Goal: Contribute content: Contribute content

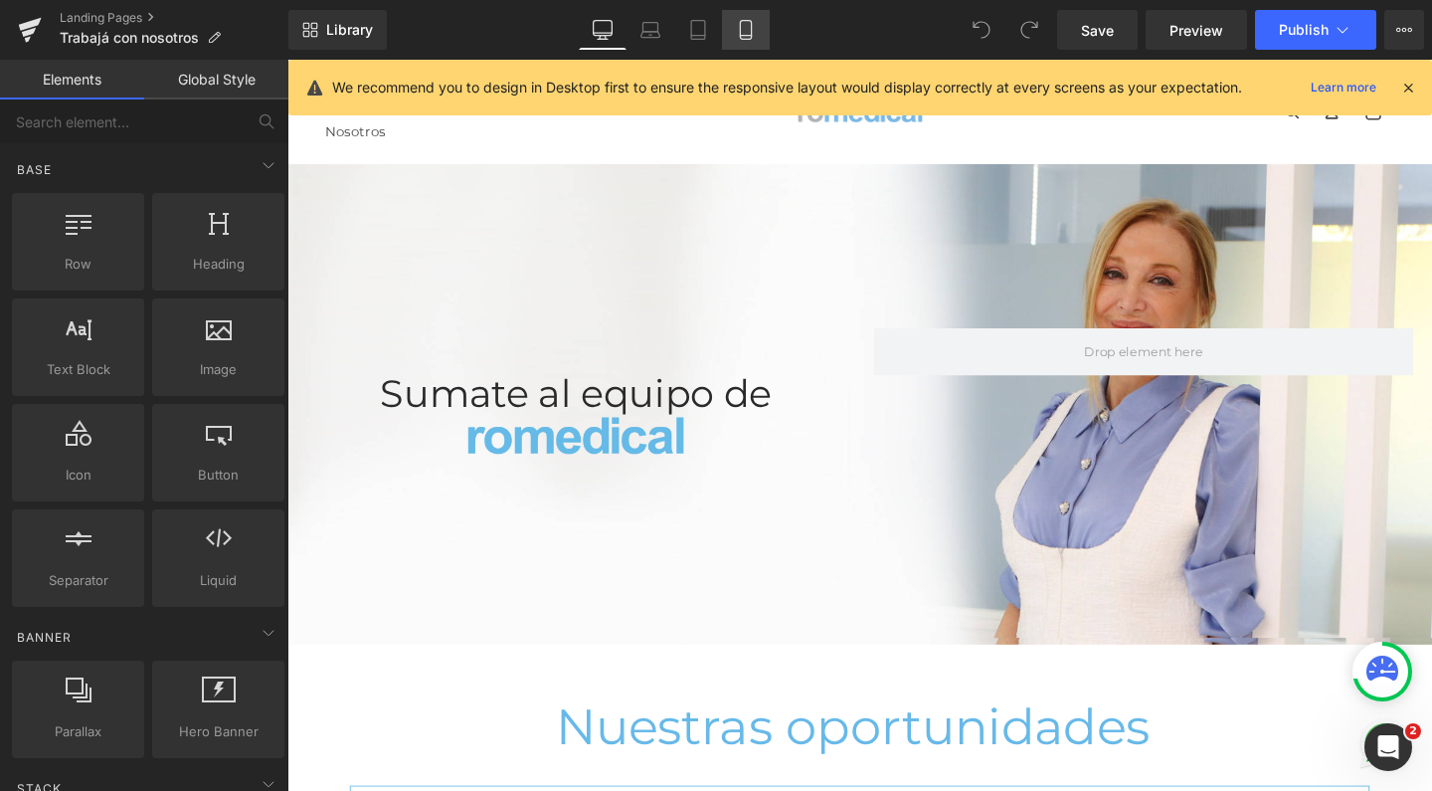
click at [747, 32] on icon at bounding box center [746, 30] width 20 height 20
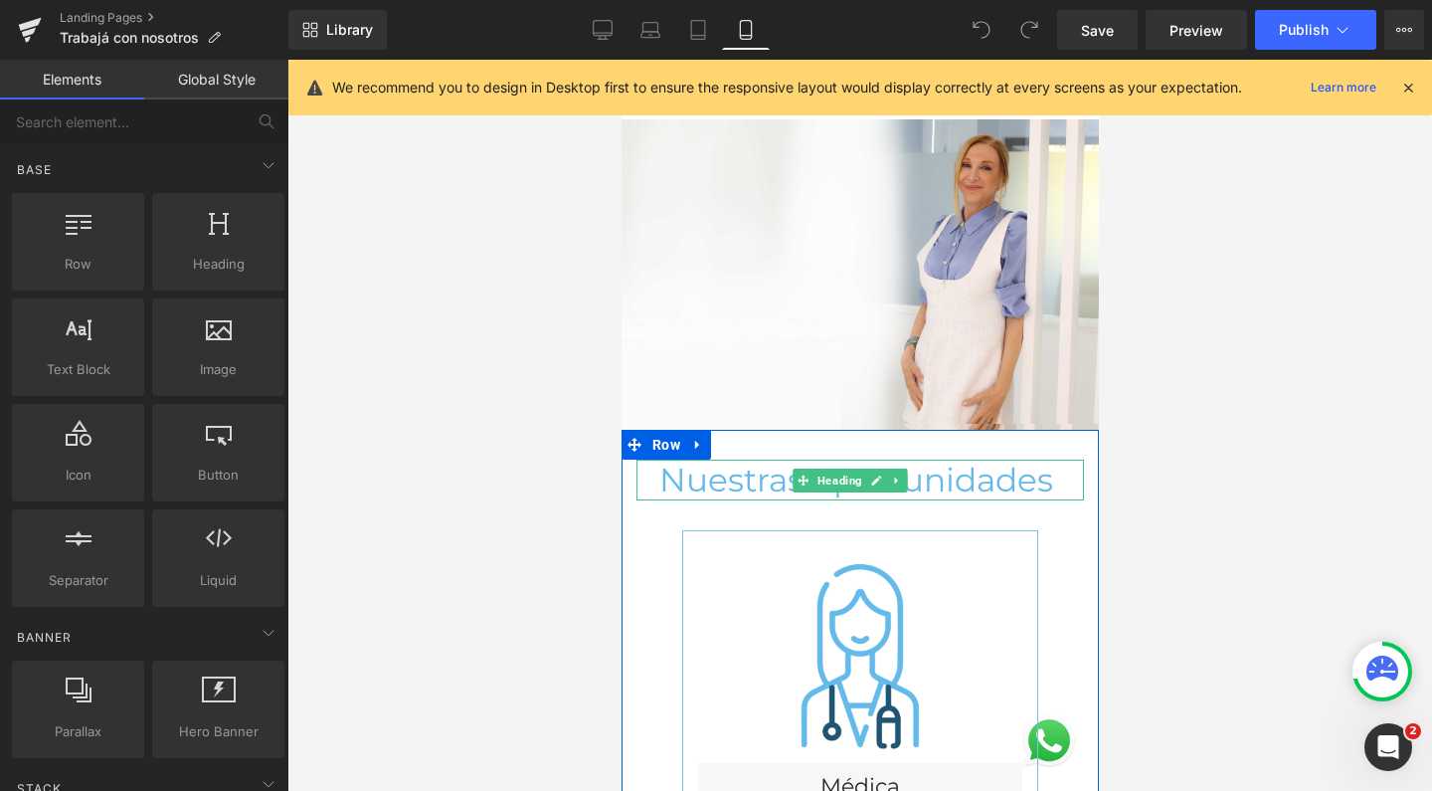
scroll to position [-2, 0]
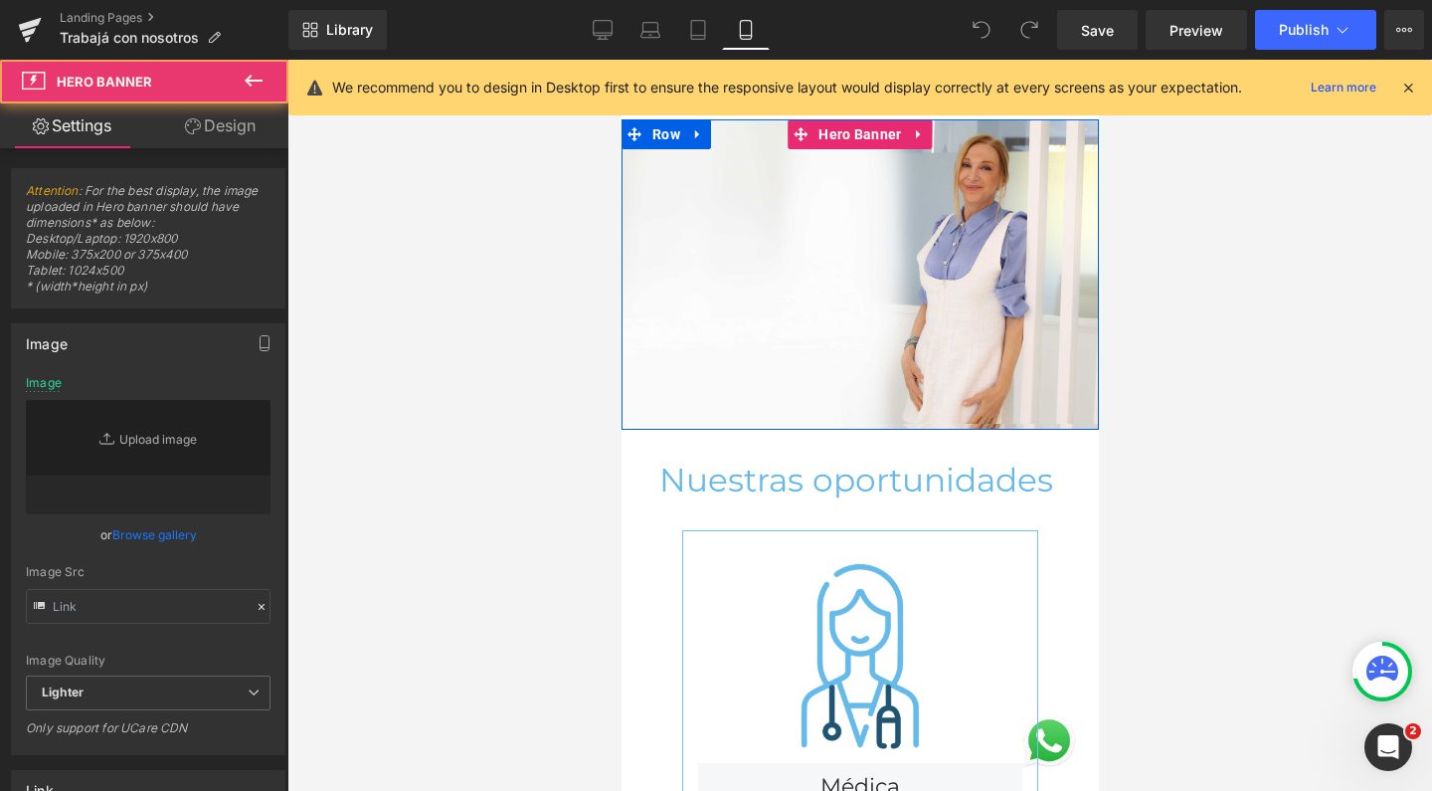
click at [851, 165] on div "Heading Sumate al equipo de Heading Image Row Heading" at bounding box center [859, 274] width 477 height 310
type input "[URL][DOMAIN_NAME]"
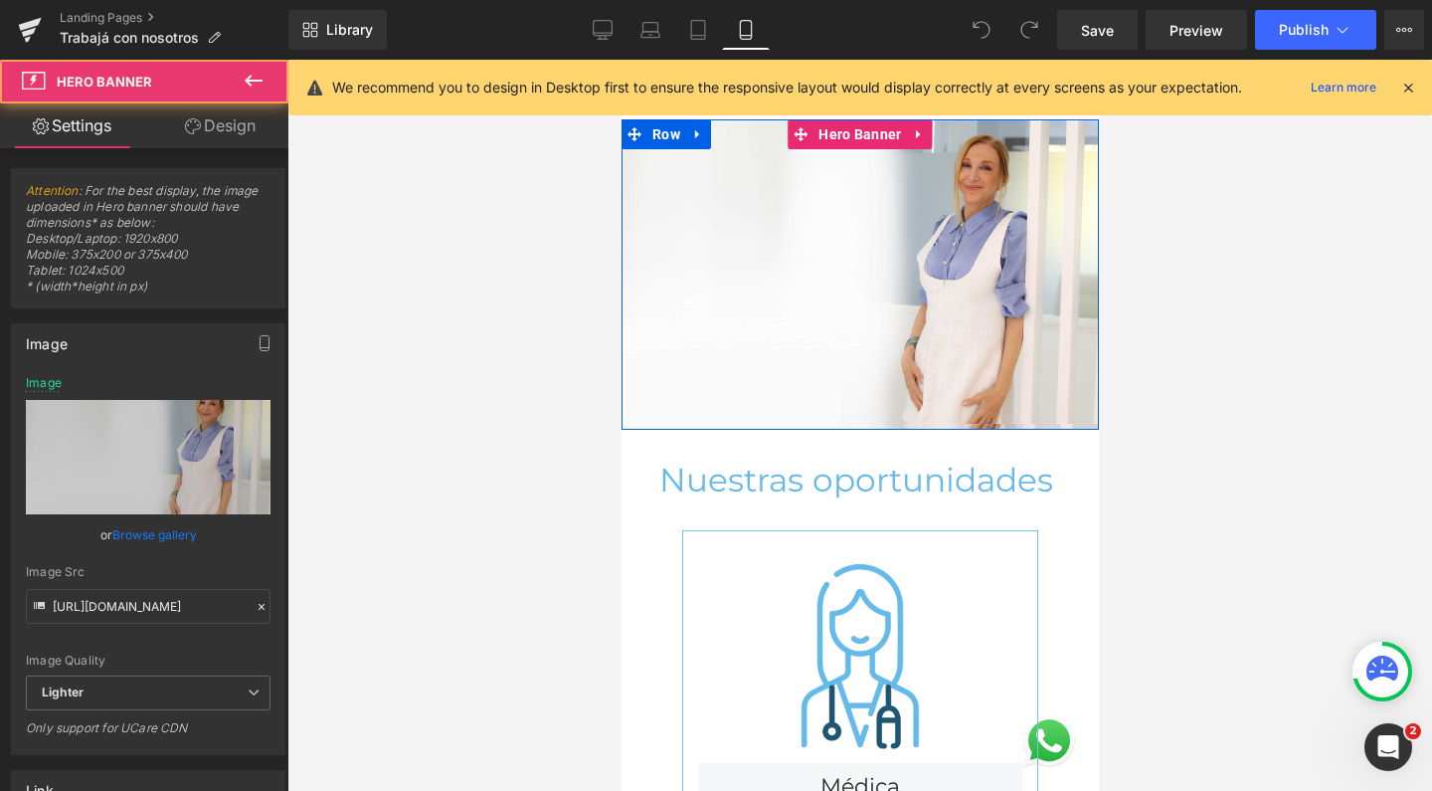
scroll to position [0, 0]
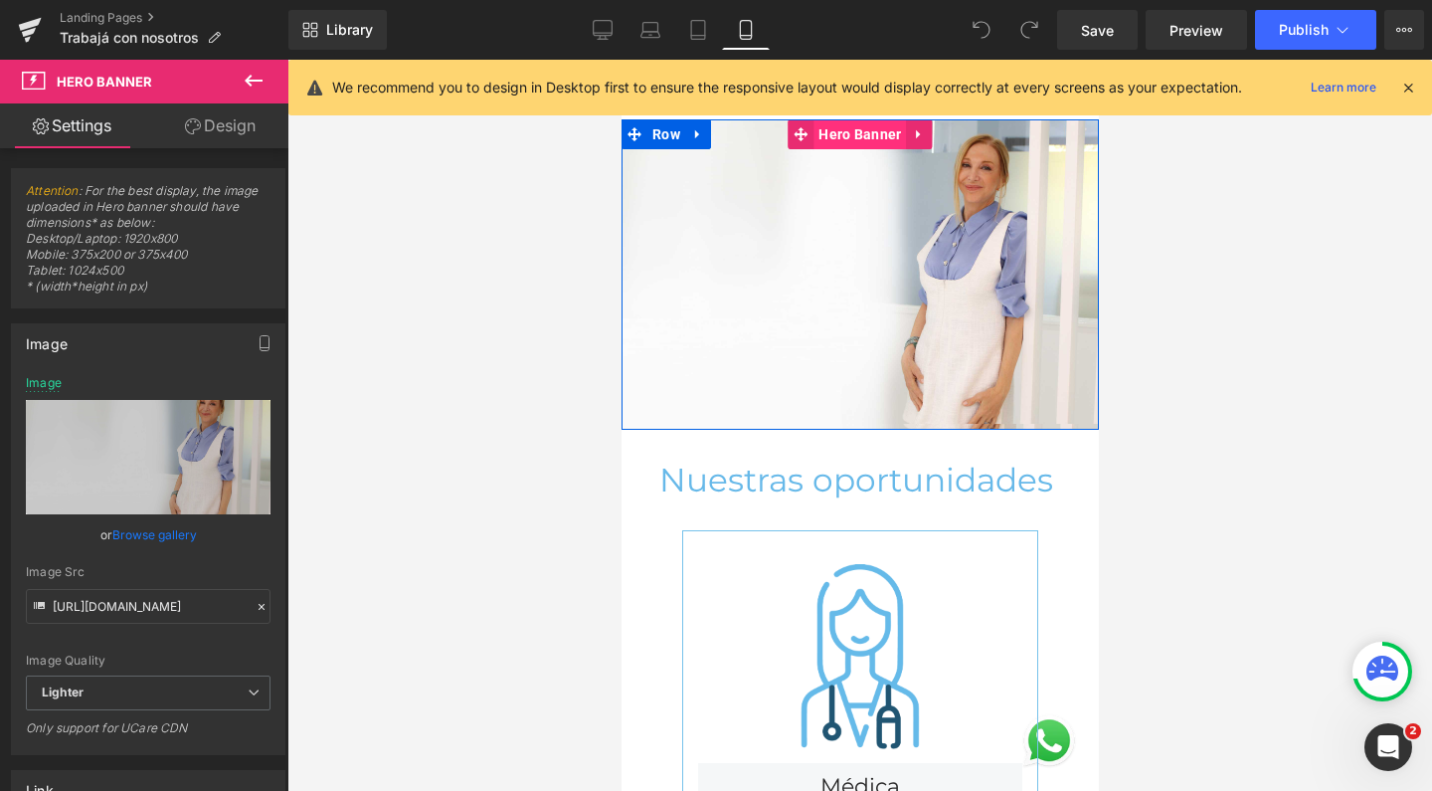
click at [853, 133] on span "Hero Banner" at bounding box center [859, 134] width 93 height 30
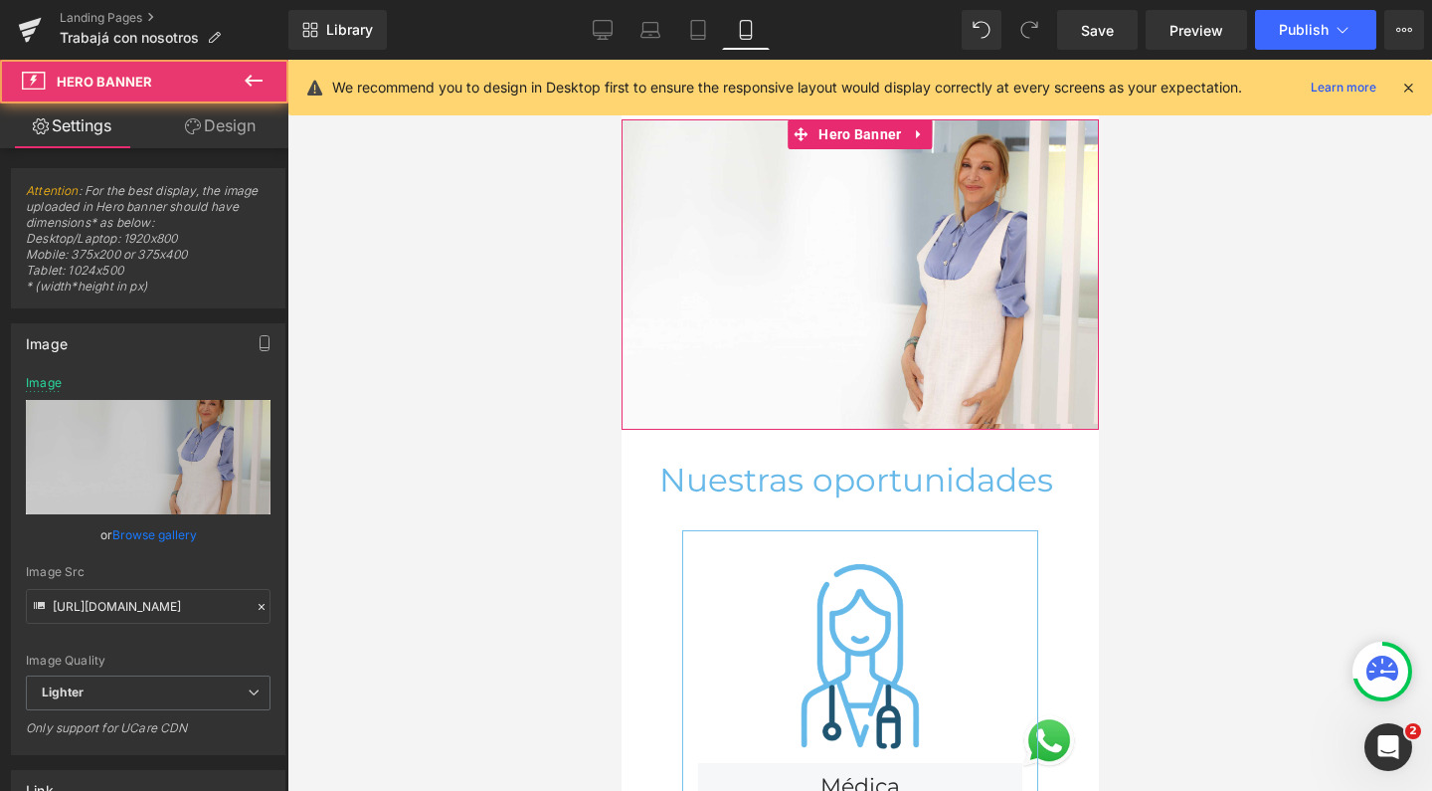
click at [209, 121] on link "Design" at bounding box center [220, 125] width 144 height 45
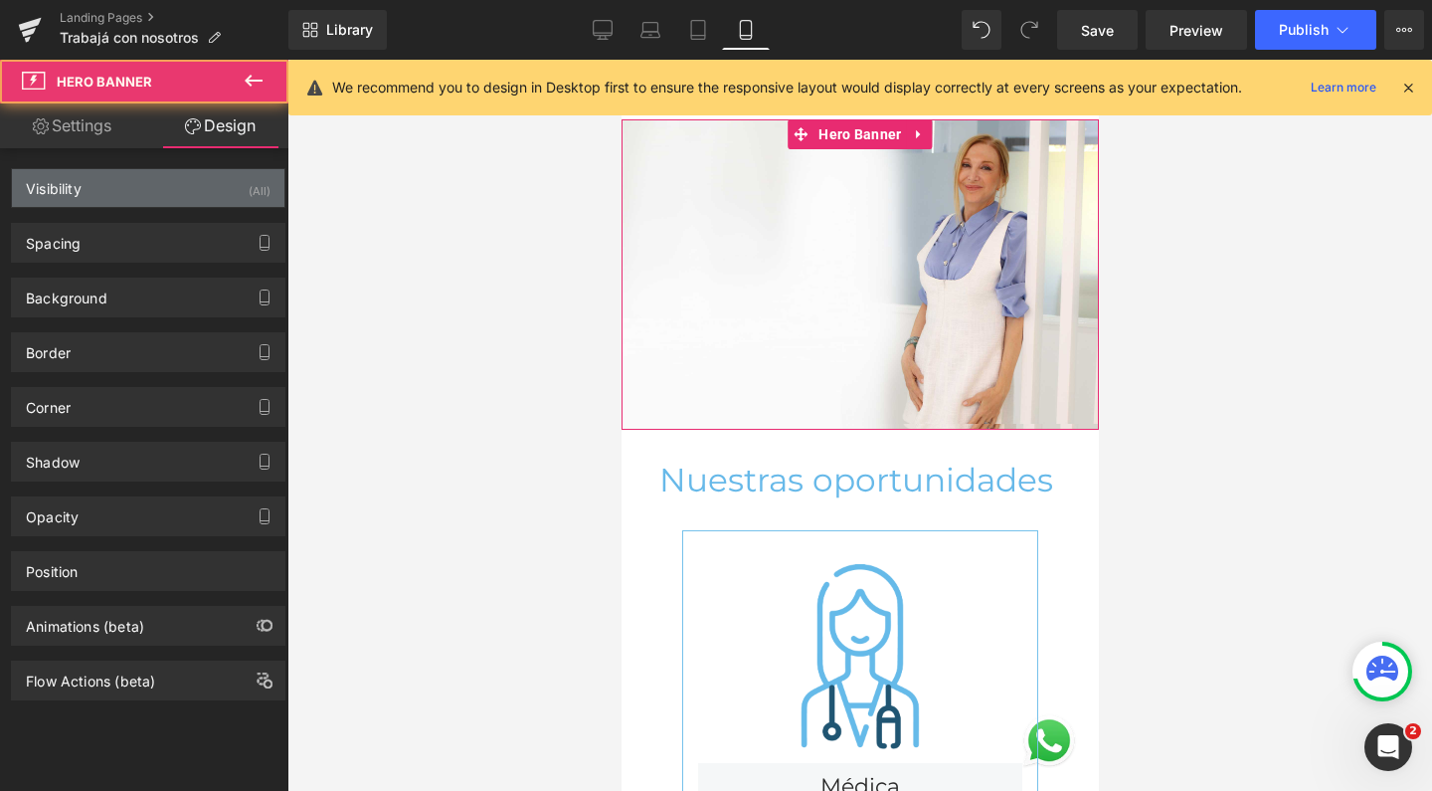
click at [221, 203] on div "Visibility (All)" at bounding box center [148, 188] width 273 height 38
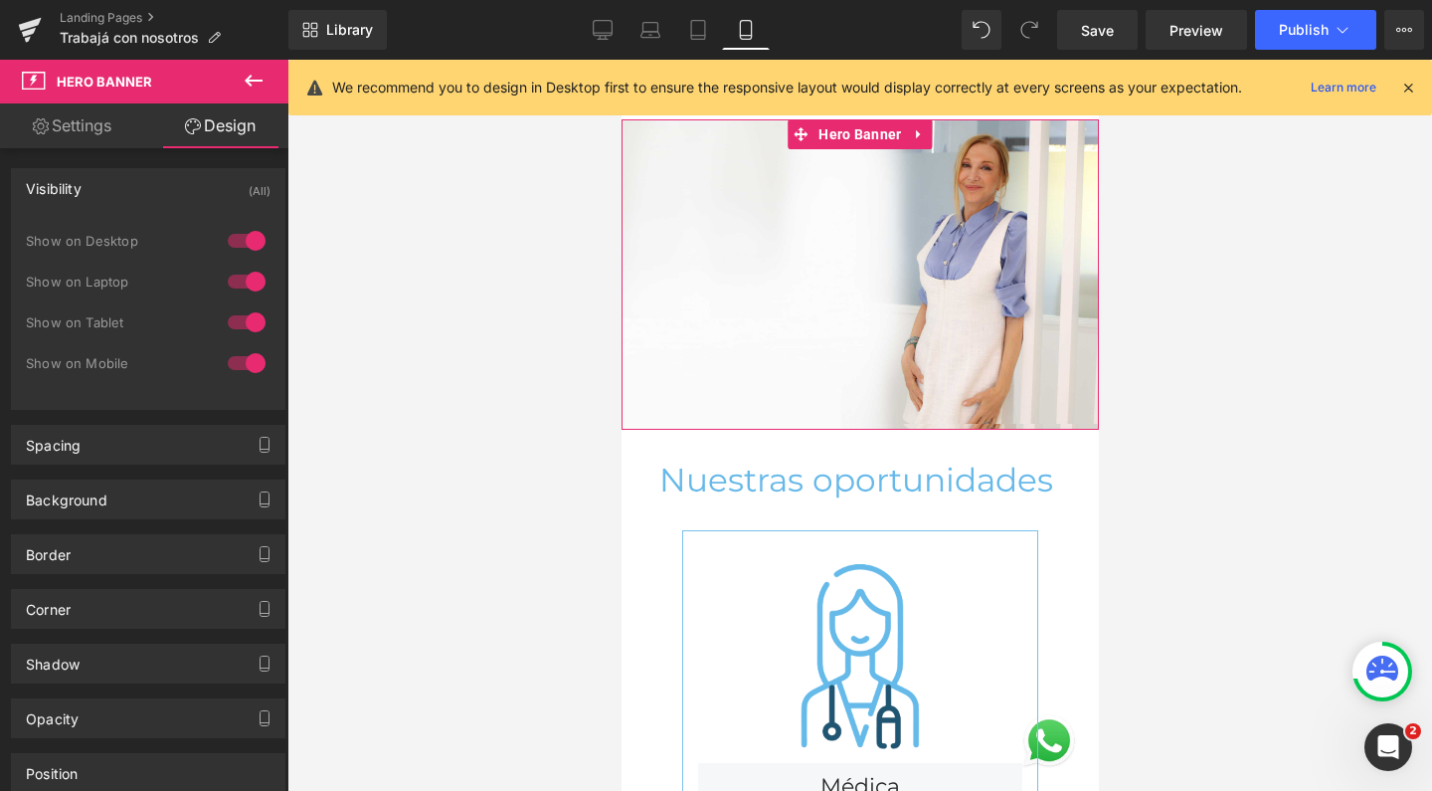
click at [239, 367] on div at bounding box center [247, 363] width 48 height 32
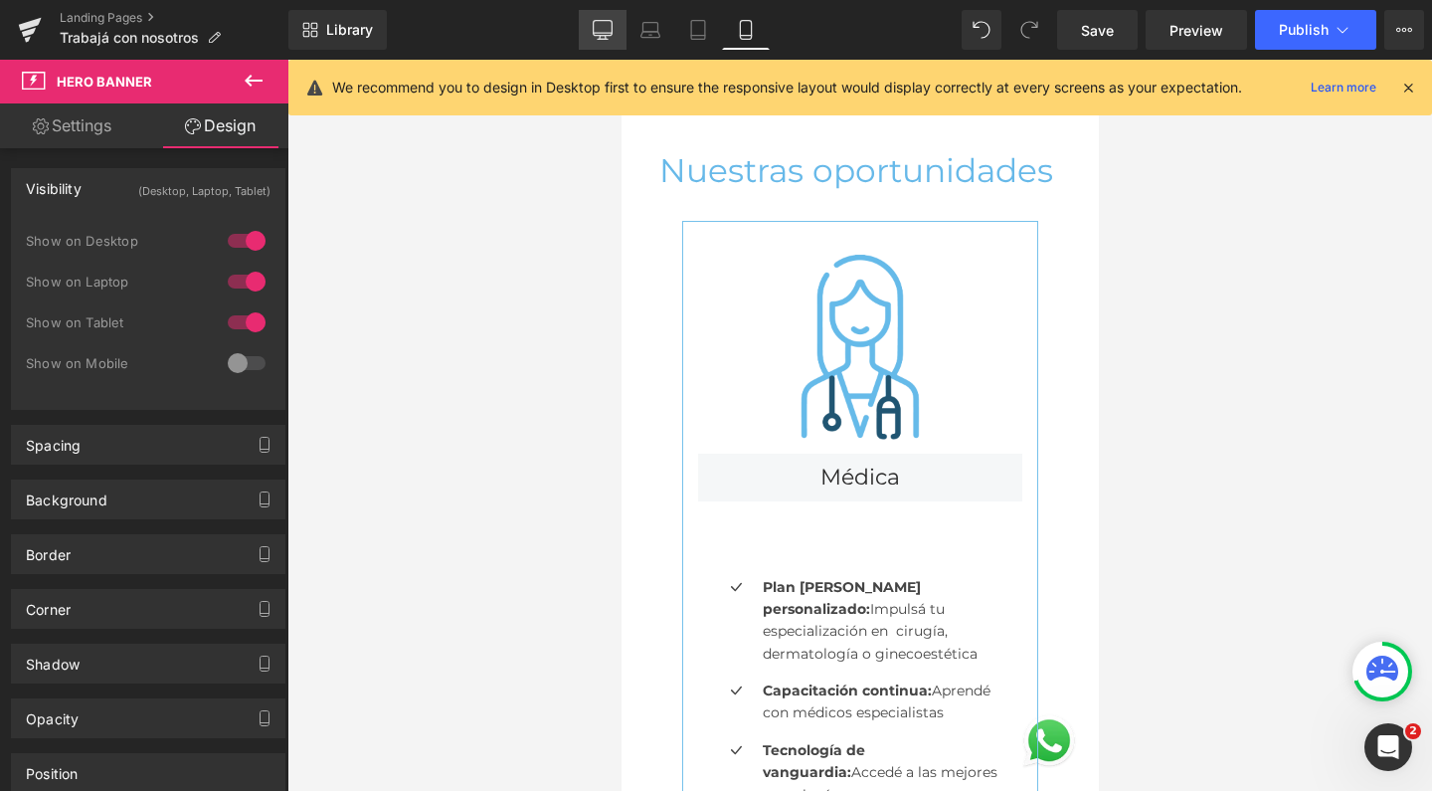
click at [609, 23] on icon at bounding box center [603, 30] width 20 height 20
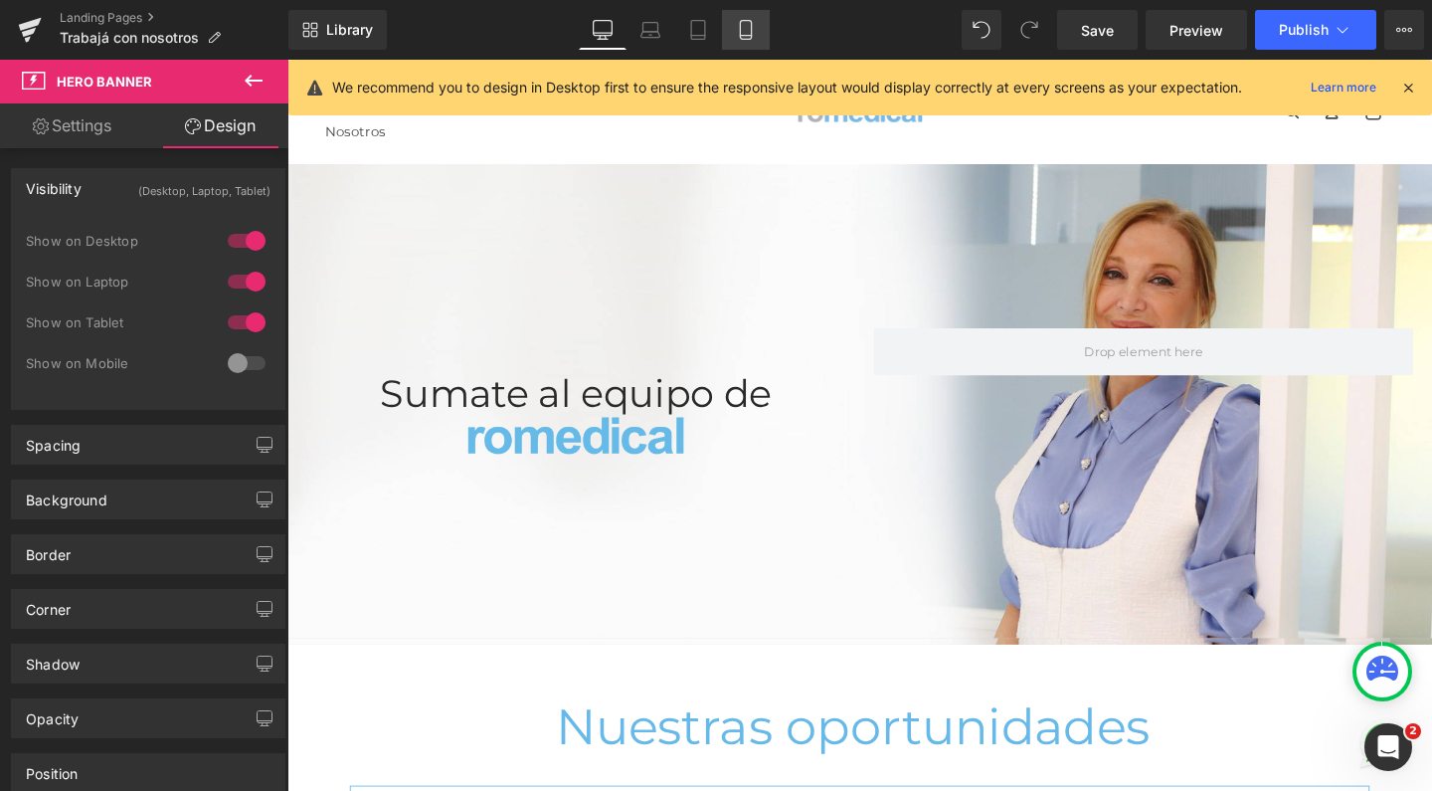
click at [741, 19] on link "Mobile" at bounding box center [746, 30] width 48 height 40
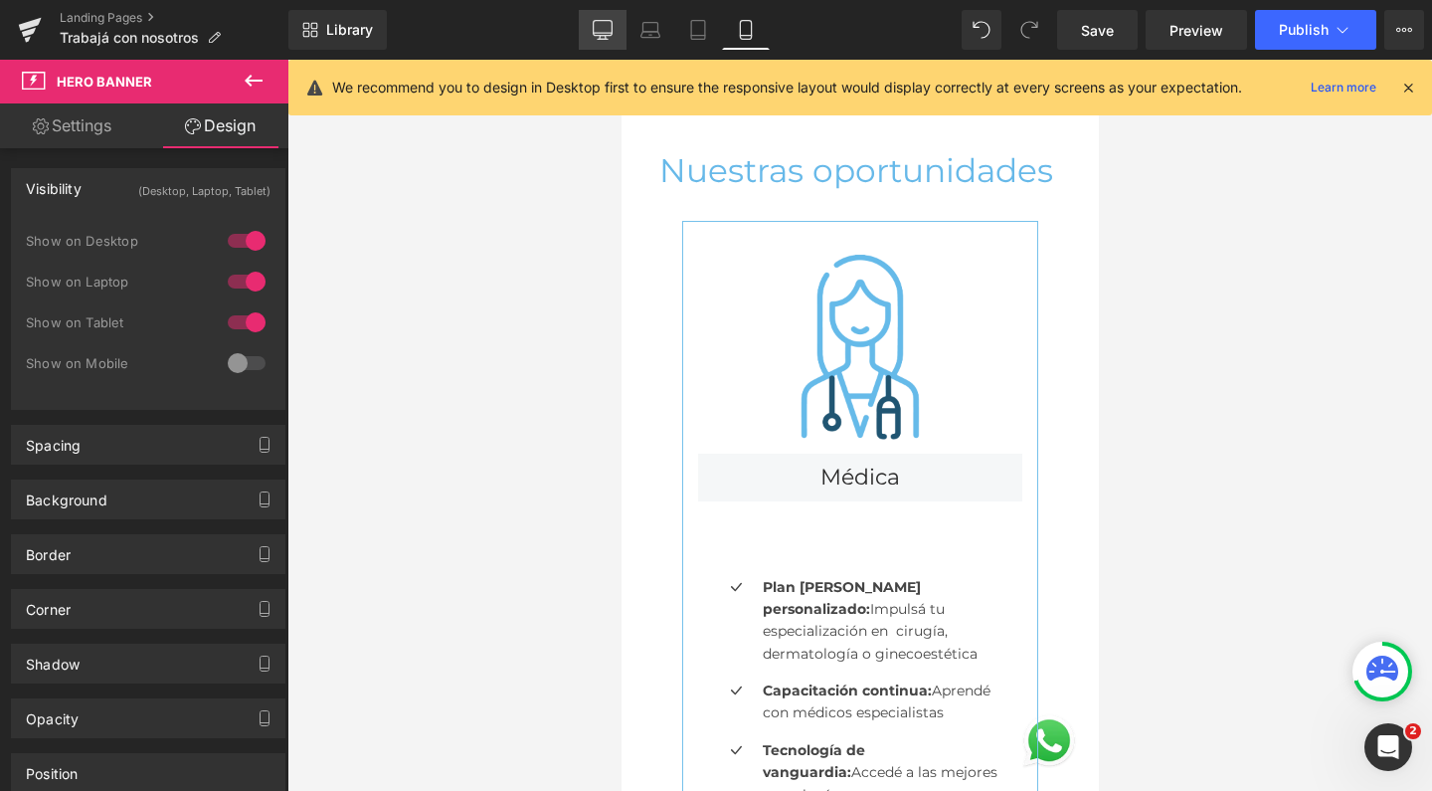
click at [605, 21] on icon at bounding box center [603, 28] width 19 height 15
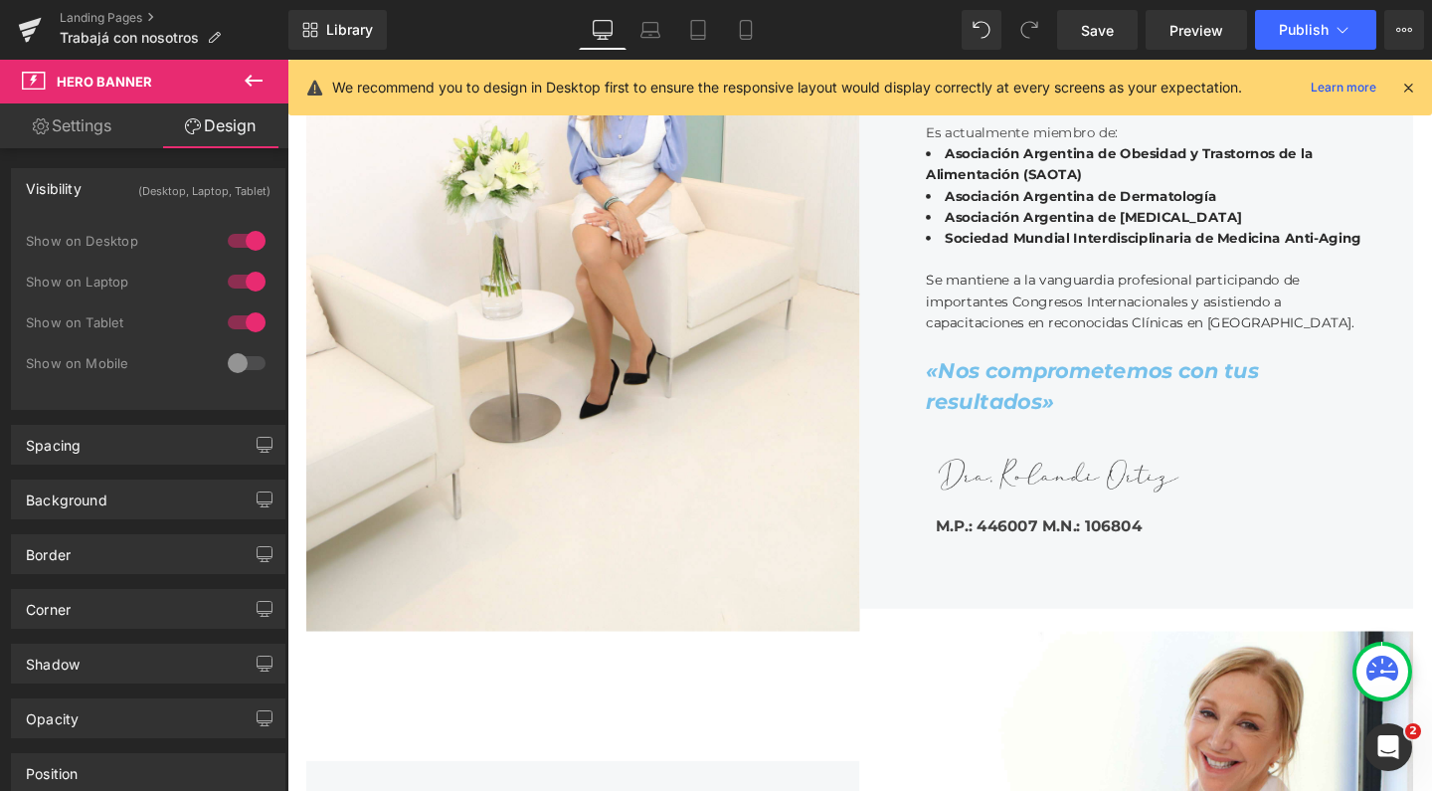
scroll to position [2362, 0]
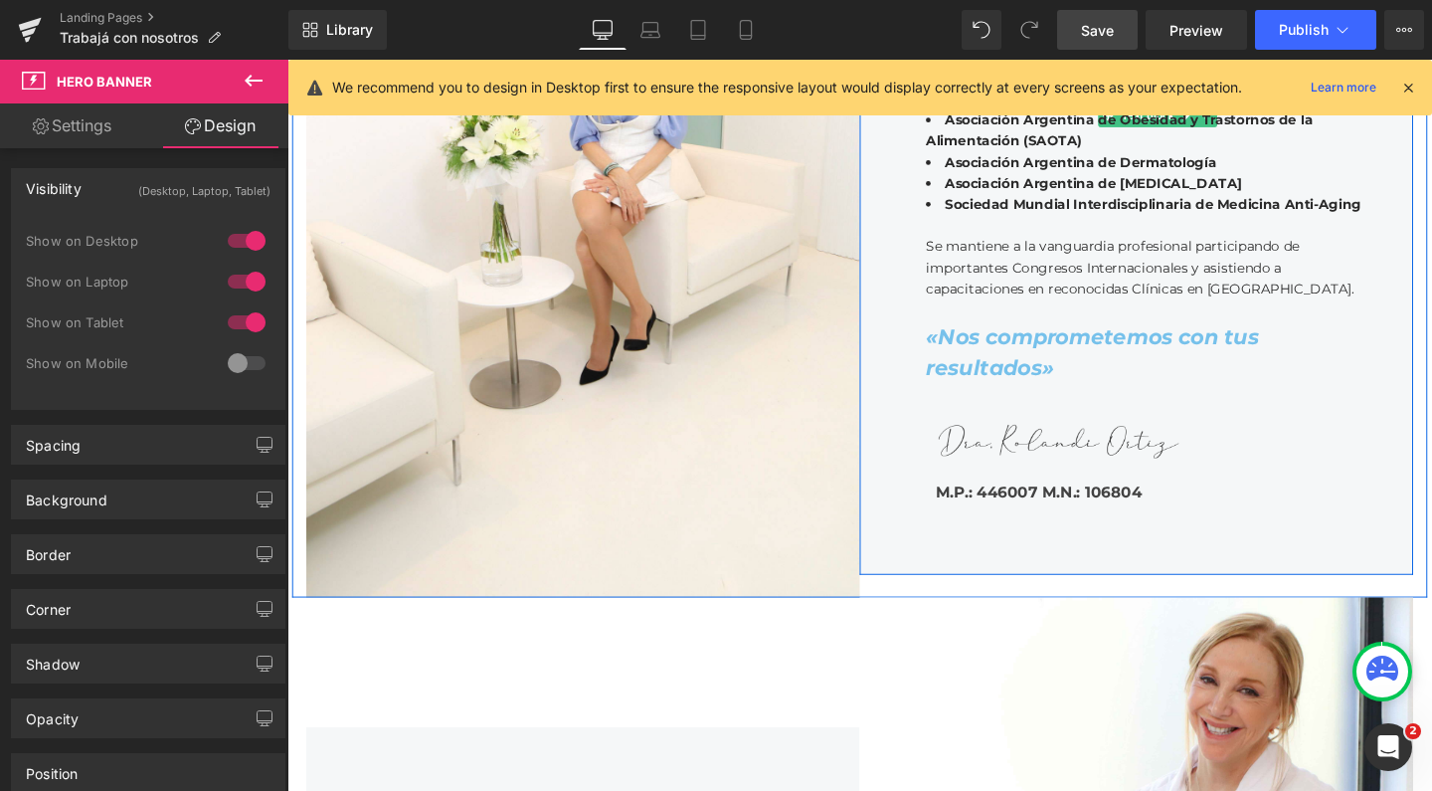
click at [1113, 39] on span "Save" at bounding box center [1097, 30] width 33 height 21
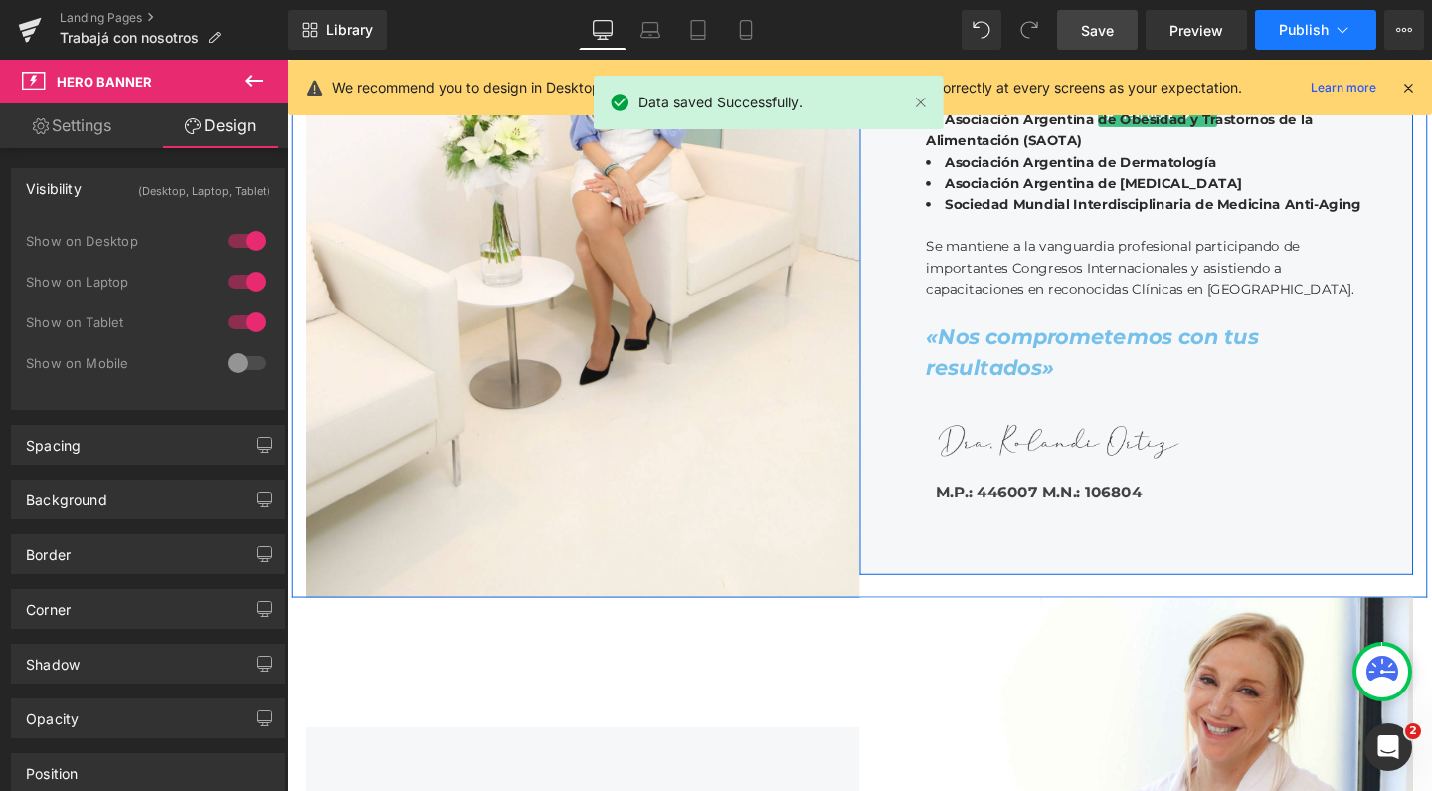
click at [1277, 31] on button "Publish" at bounding box center [1315, 30] width 121 height 40
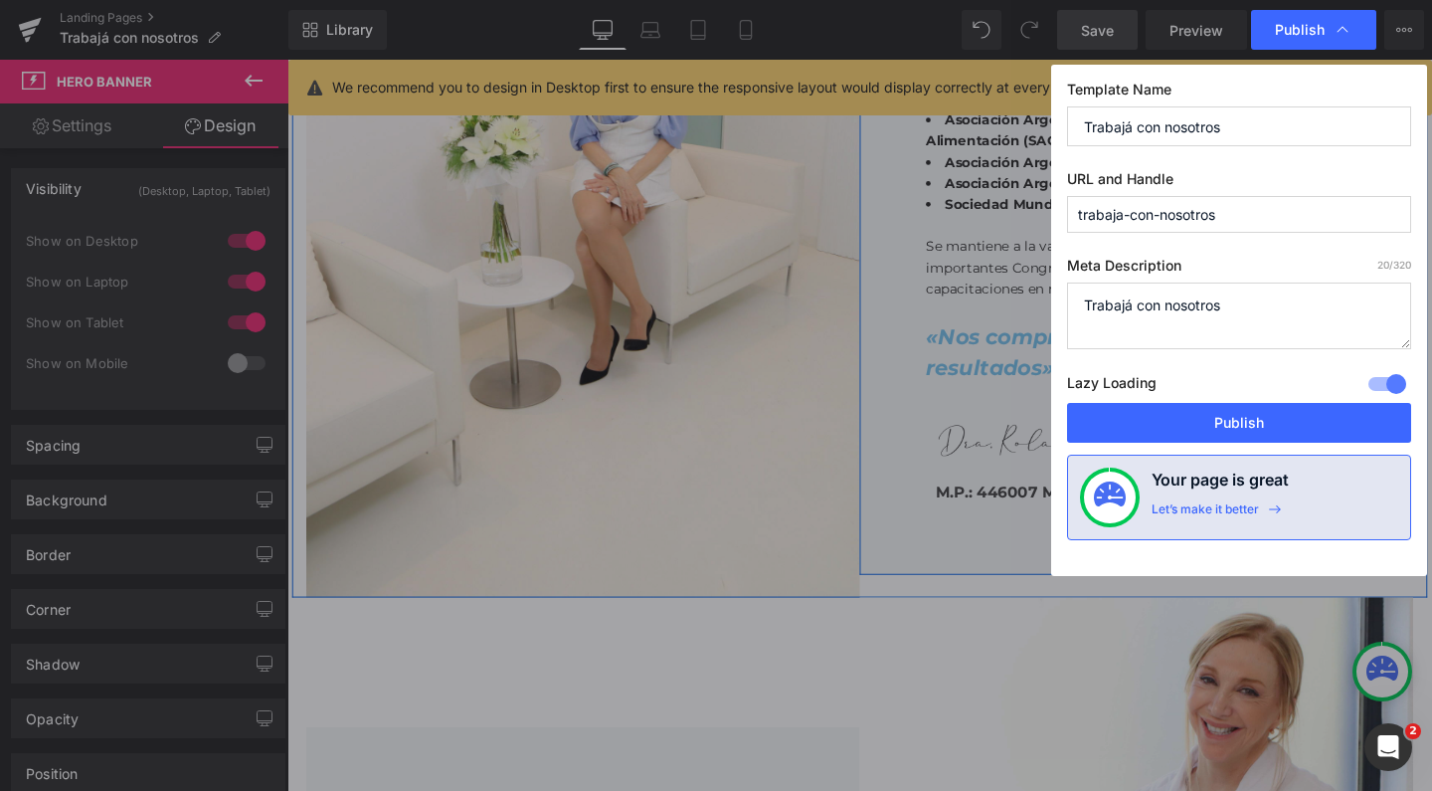
click at [1164, 315] on textarea "Trabajá con nosotros" at bounding box center [1239, 316] width 344 height 67
paste textarea ""Sumate al equipo de Ro Medical y crecé junto a un centro líder en estética y w…"
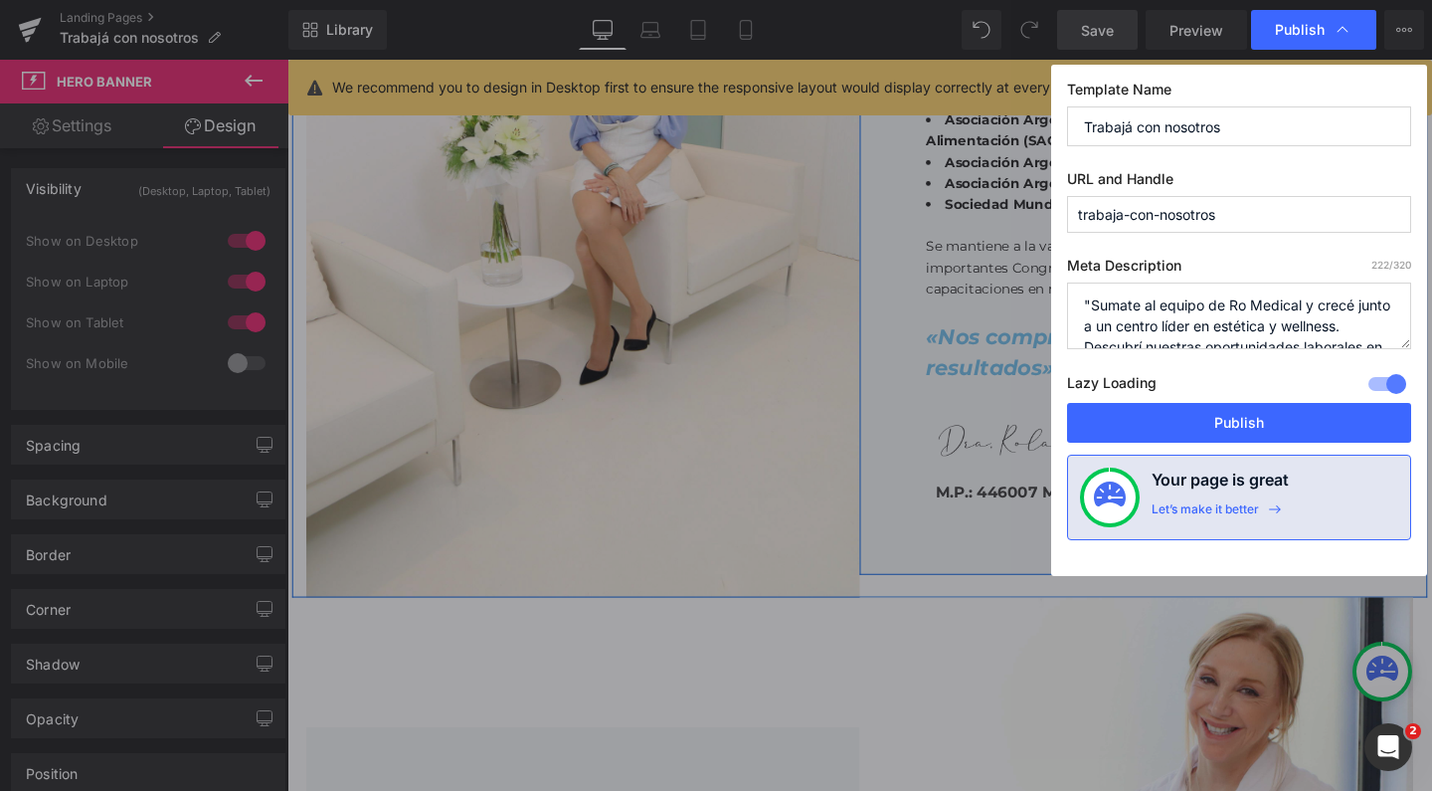
click at [1092, 308] on textarea "Trabajá con nosotros" at bounding box center [1239, 316] width 344 height 67
click at [1375, 302] on textarea "Trabajá con nosotros" at bounding box center [1239, 316] width 344 height 67
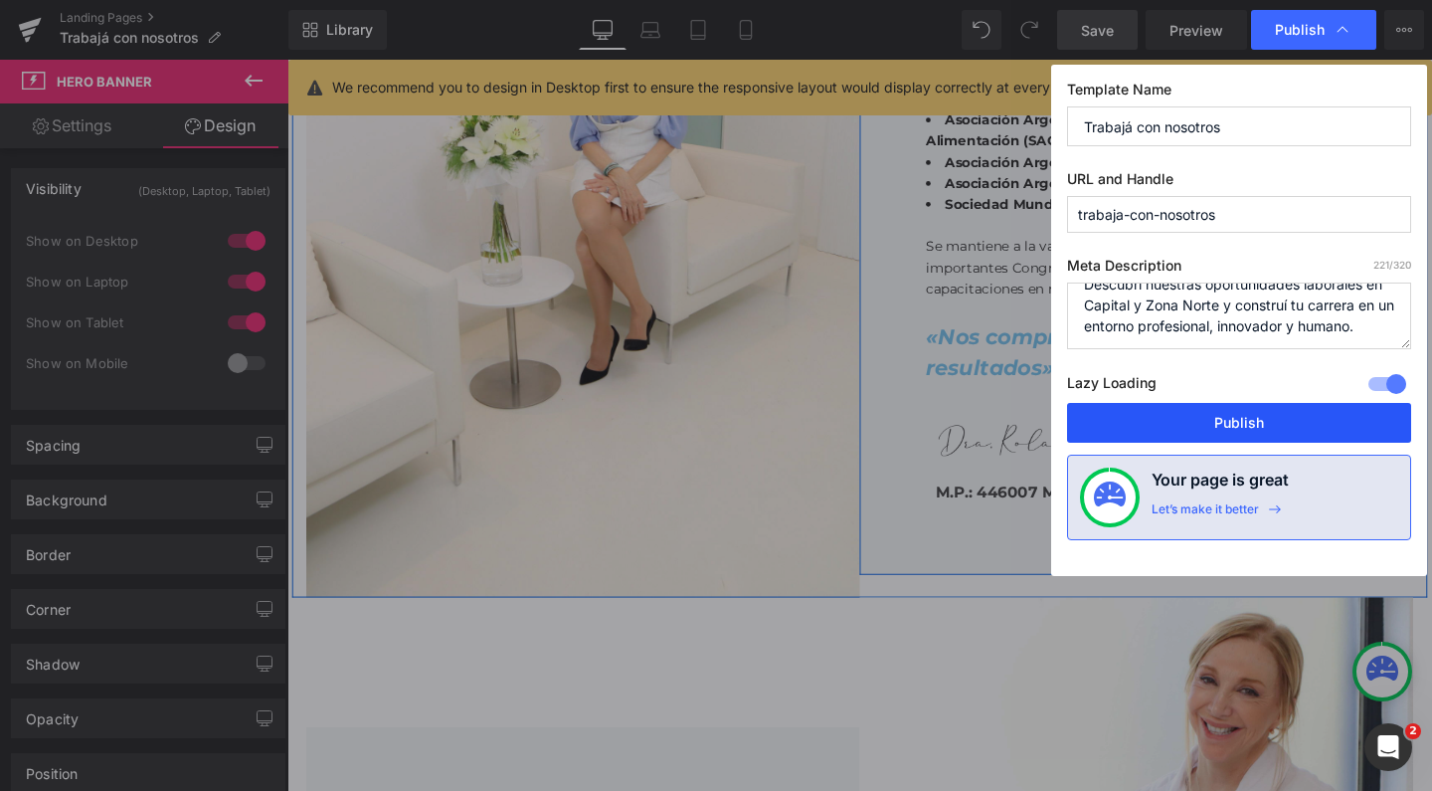
type textarea "Sumate al equipo de Ro Medical y crecé junto a un centro líder en estética y we…"
click at [1283, 428] on button "Publish" at bounding box center [1239, 423] width 344 height 40
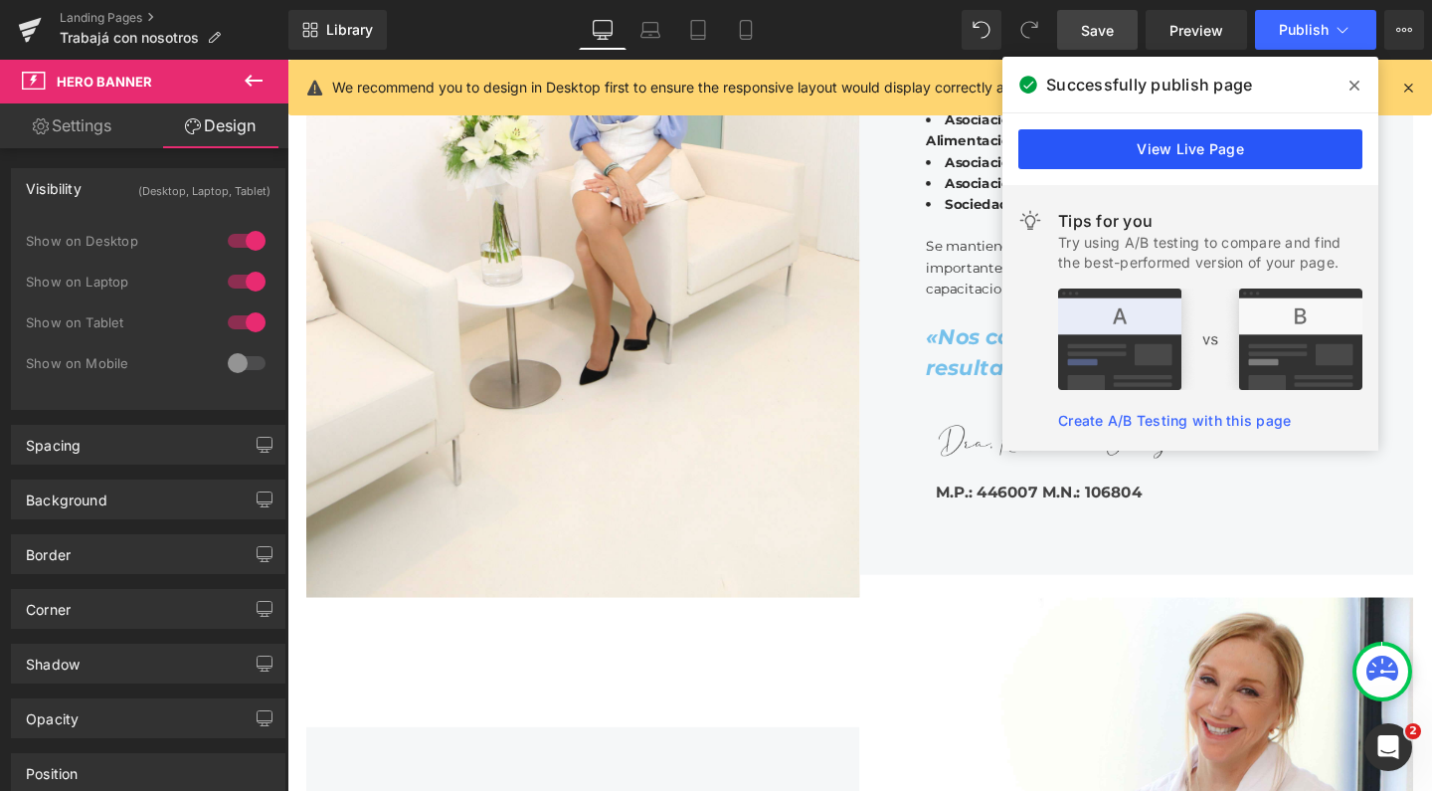
click at [1124, 156] on link "View Live Page" at bounding box center [1191, 149] width 344 height 40
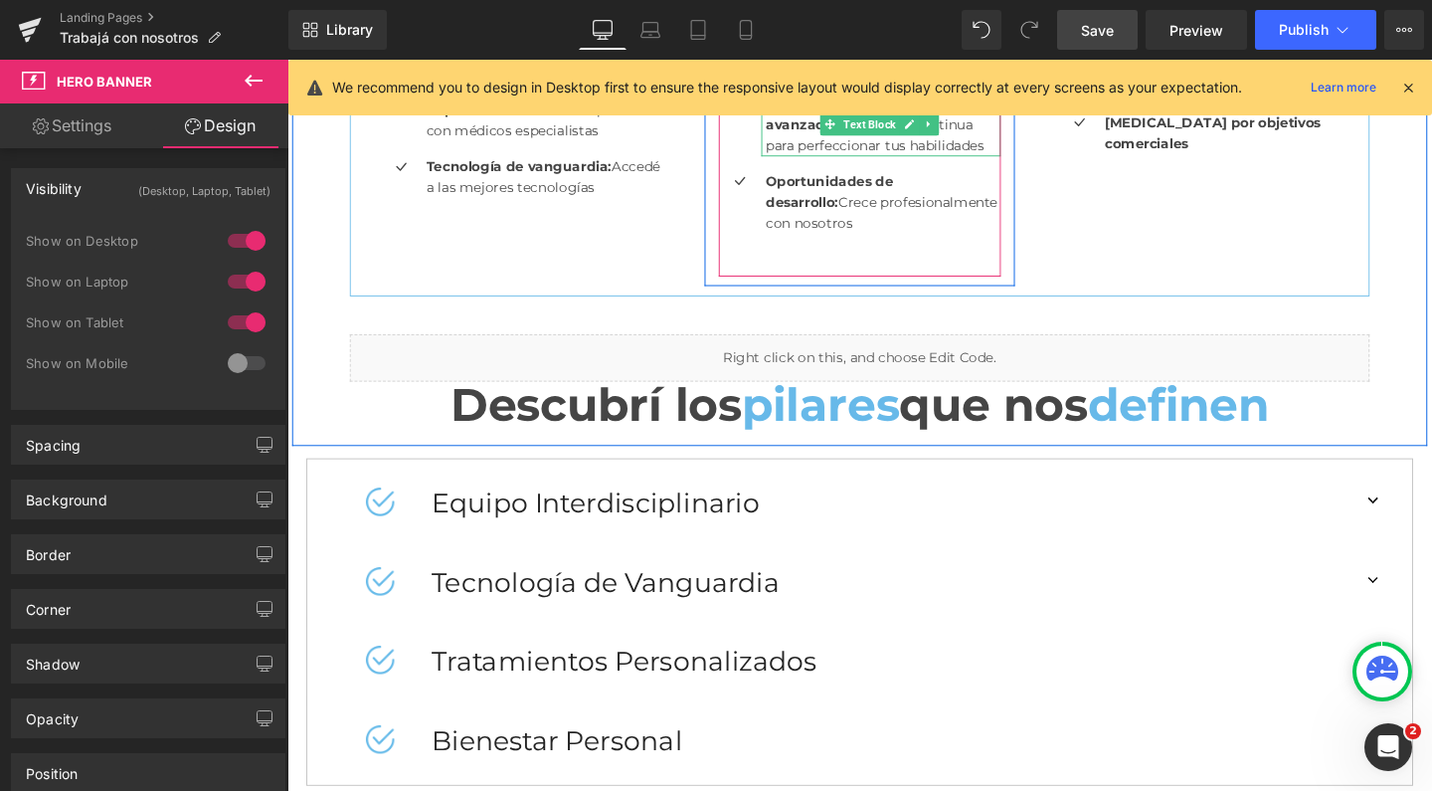
scroll to position [1336, 0]
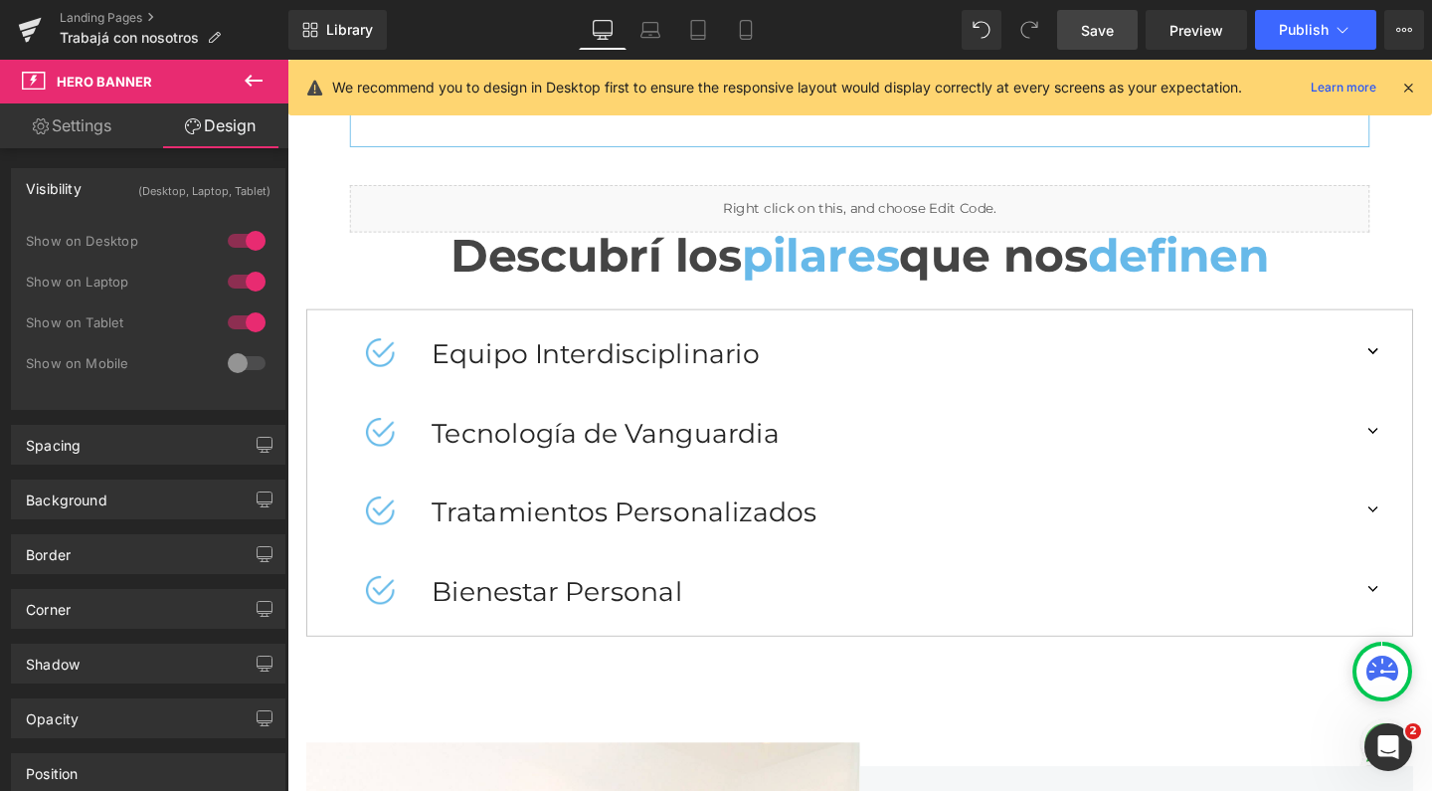
click at [263, 82] on icon at bounding box center [254, 81] width 18 height 12
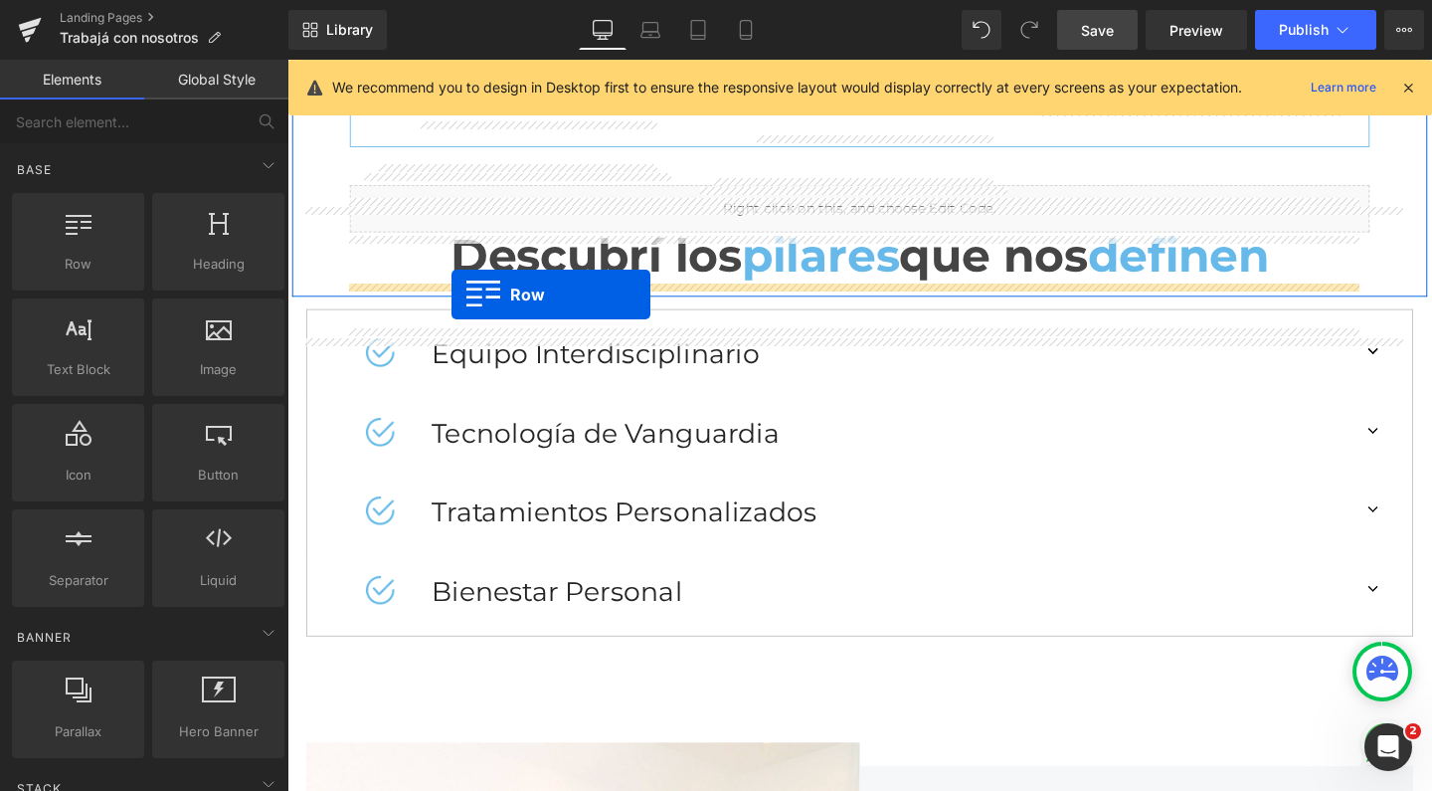
drag, startPoint x: 354, startPoint y: 292, endPoint x: 460, endPoint y: 306, distance: 106.4
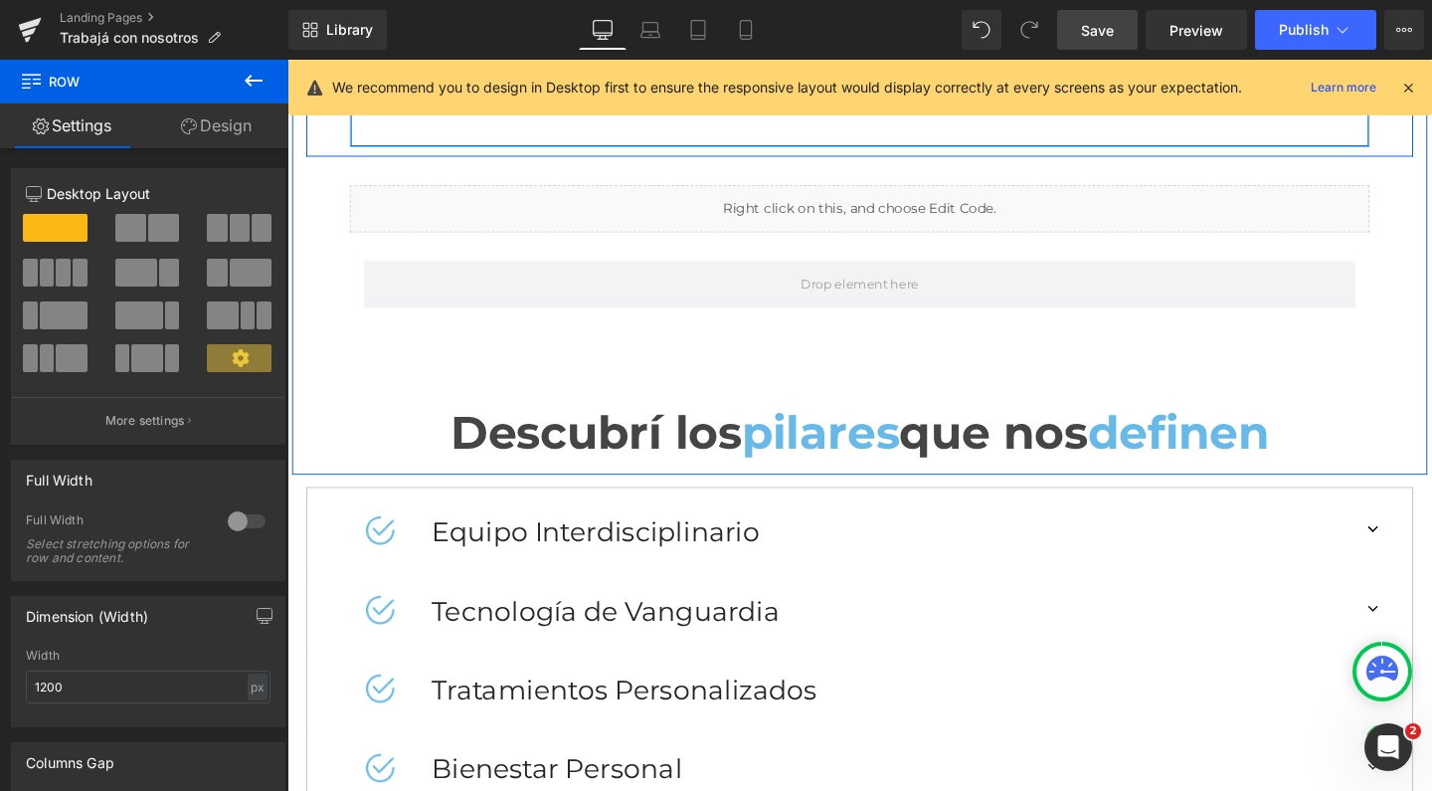
click at [1094, 40] on span "Save" at bounding box center [1097, 30] width 33 height 21
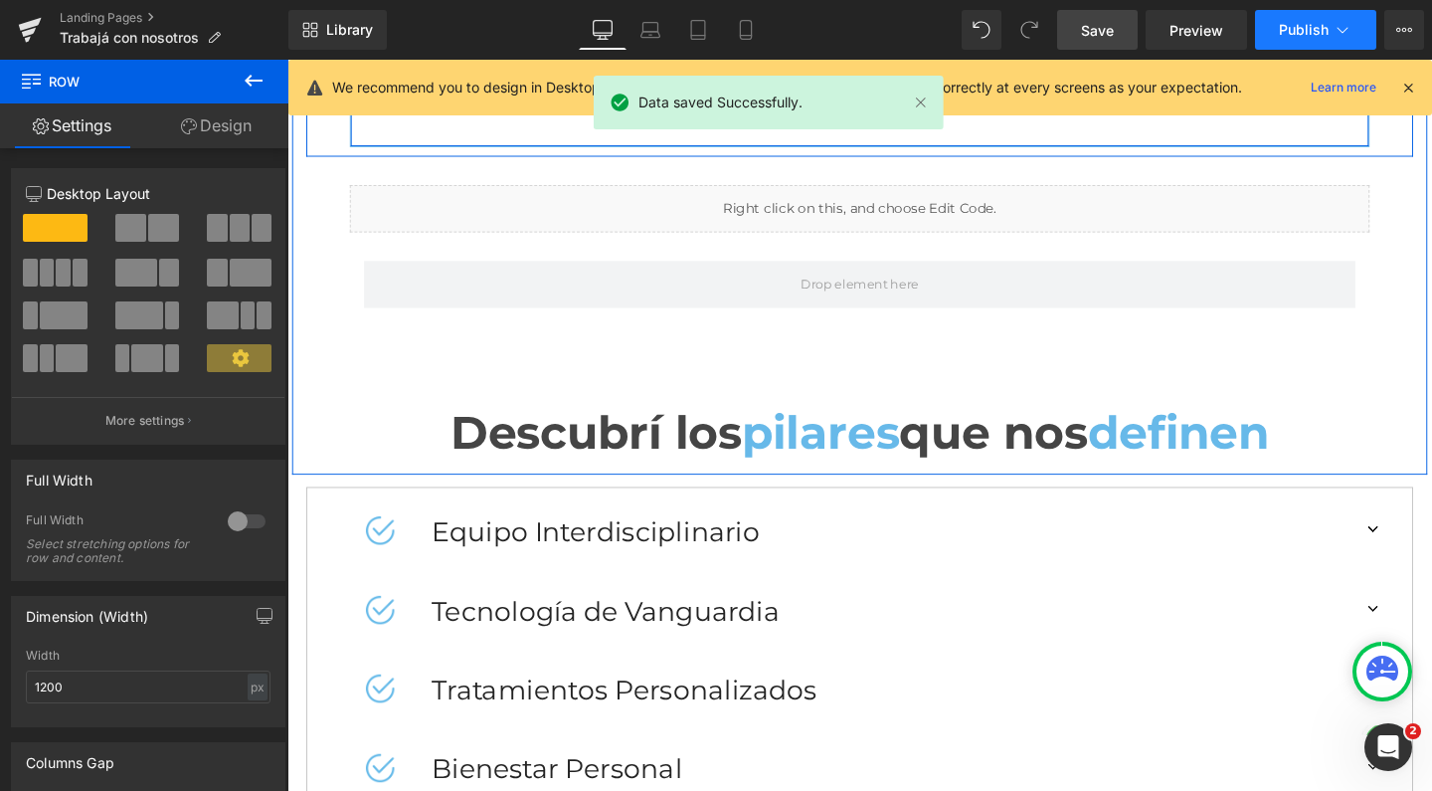
click at [1296, 35] on span "Publish" at bounding box center [1304, 30] width 50 height 16
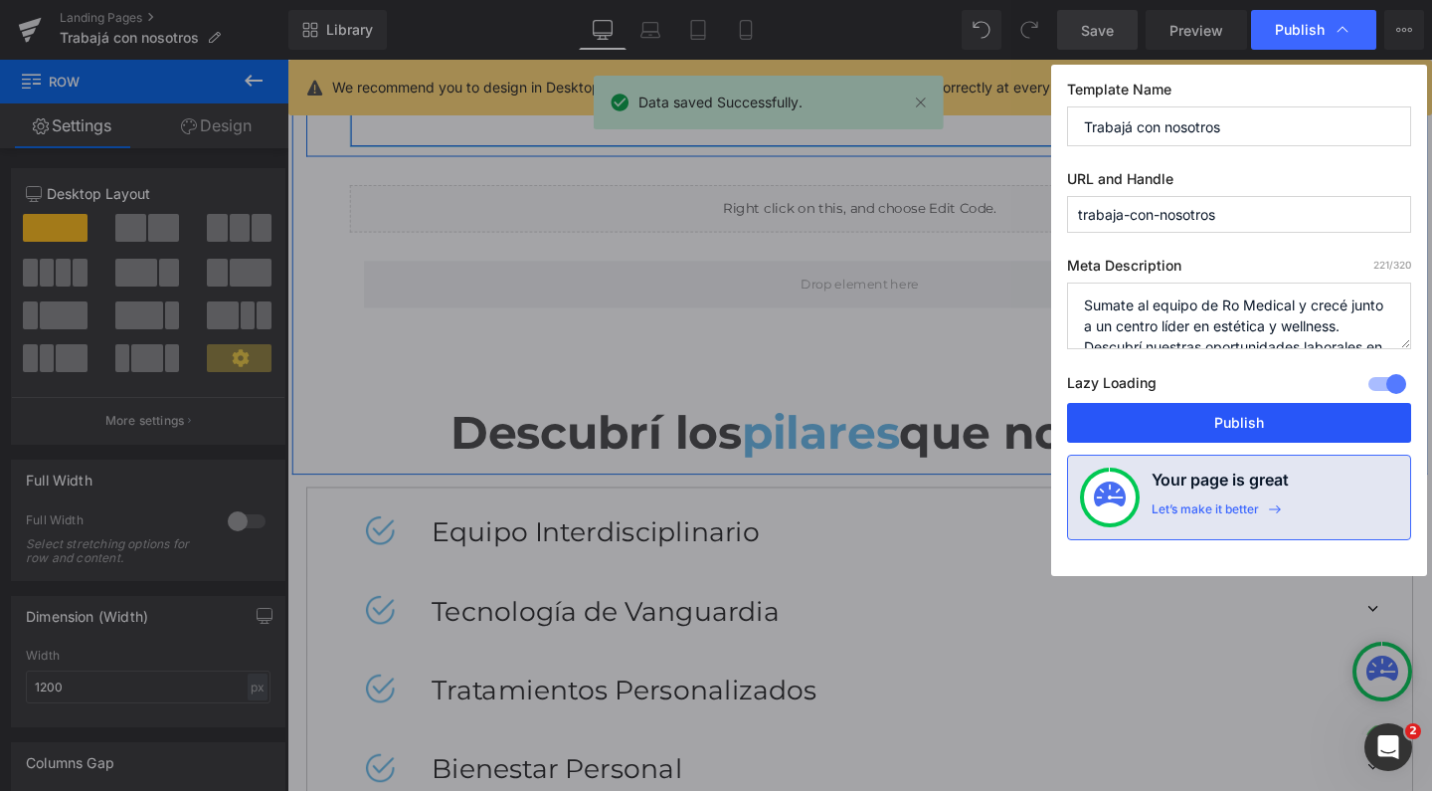
click at [1179, 429] on button "Publish" at bounding box center [1239, 423] width 344 height 40
